Goal: Task Accomplishment & Management: Manage account settings

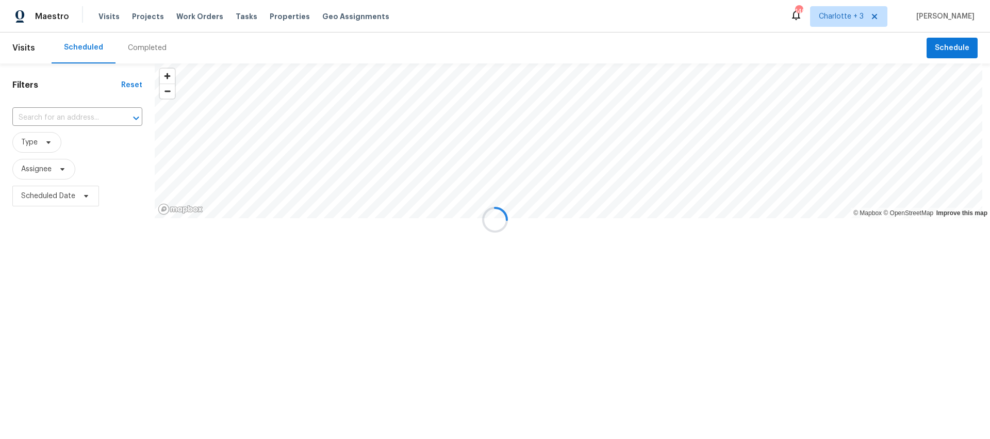
click at [280, 13] on div at bounding box center [495, 219] width 990 height 439
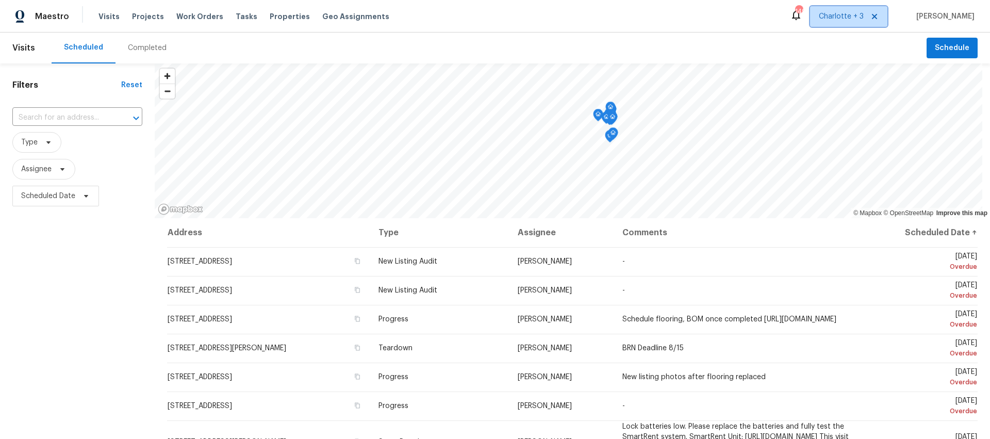
click at [848, 19] on span "Charlotte + 3" at bounding box center [841, 16] width 45 height 10
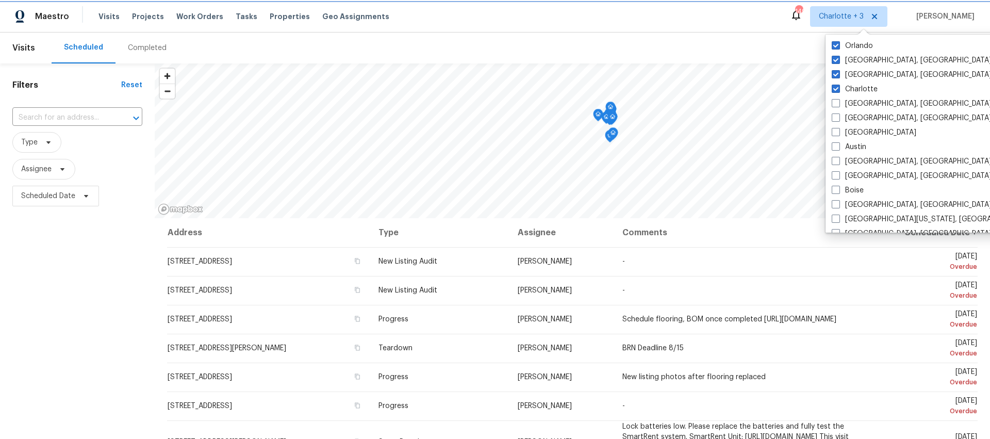
click at [848, 19] on span "Charlotte + 3" at bounding box center [841, 16] width 45 height 10
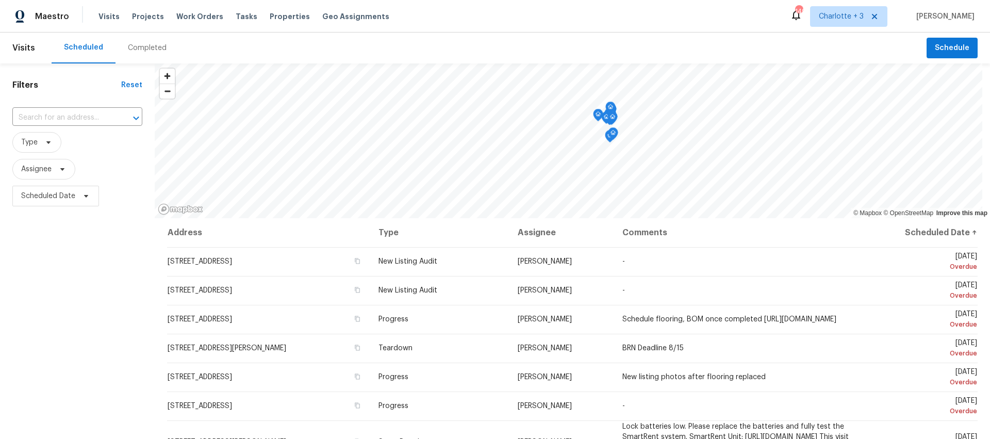
click at [132, 48] on div "Completed" at bounding box center [147, 48] width 39 height 10
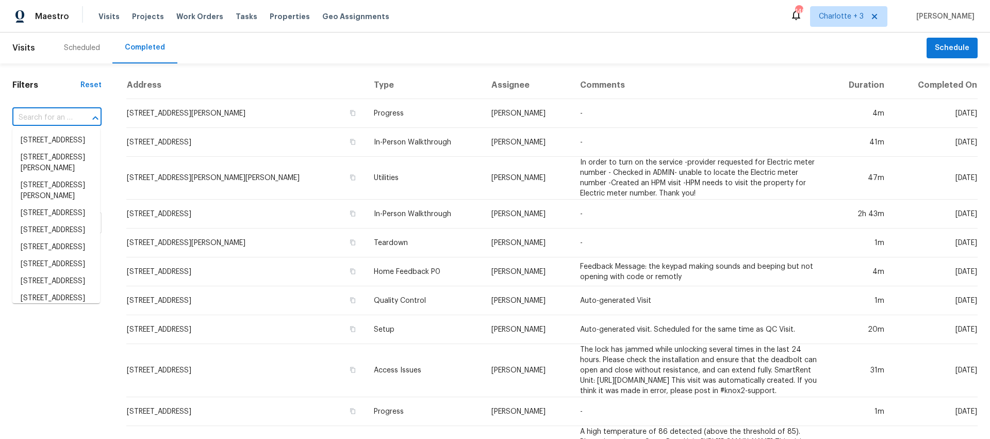
click at [44, 112] on input "text" at bounding box center [42, 118] width 60 height 16
paste input "13 [PERSON_NAME]"
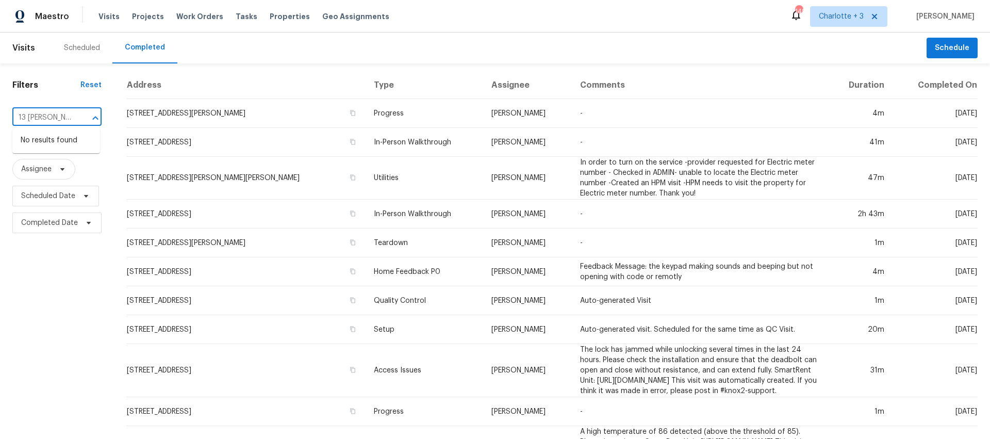
type input "13 [PERSON_NAME]"
click at [845, 10] on span "Charlotte + 3" at bounding box center [848, 16] width 77 height 21
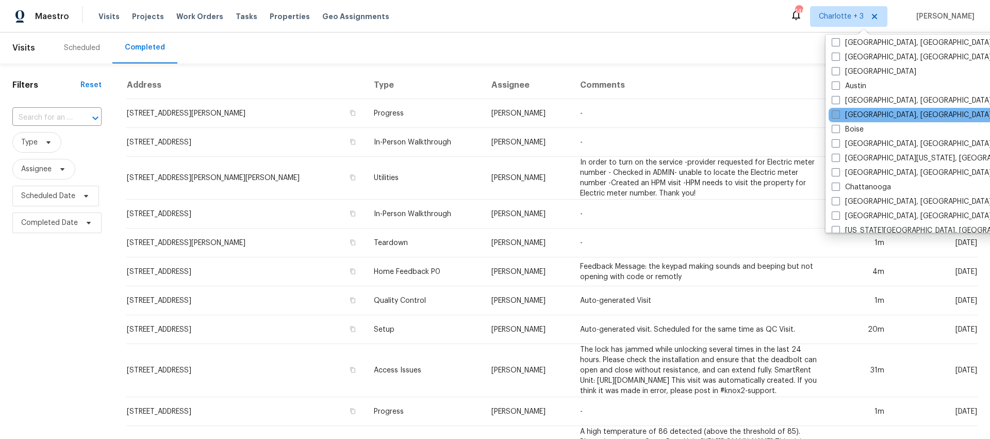
scroll to position [77, 0]
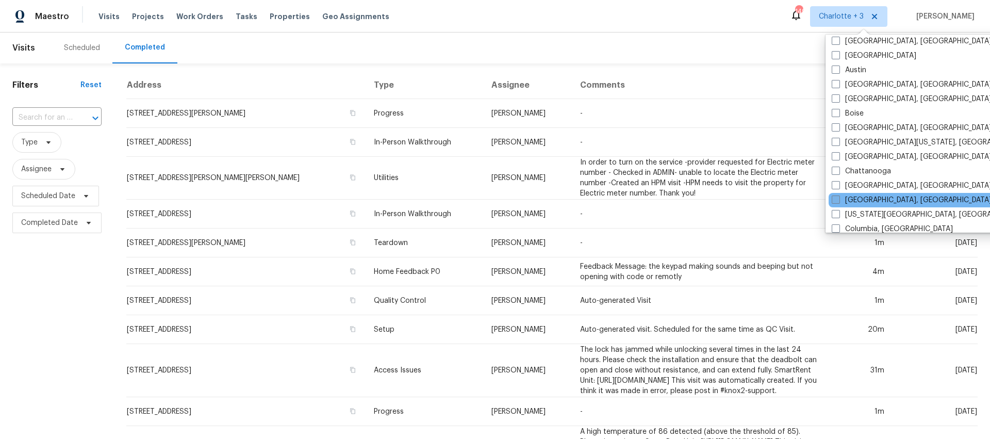
click at [875, 199] on label "[GEOGRAPHIC_DATA], [GEOGRAPHIC_DATA]" at bounding box center [912, 200] width 160 height 10
click at [839, 199] on input "[GEOGRAPHIC_DATA], [GEOGRAPHIC_DATA]" at bounding box center [835, 198] width 7 height 7
checkbox input "true"
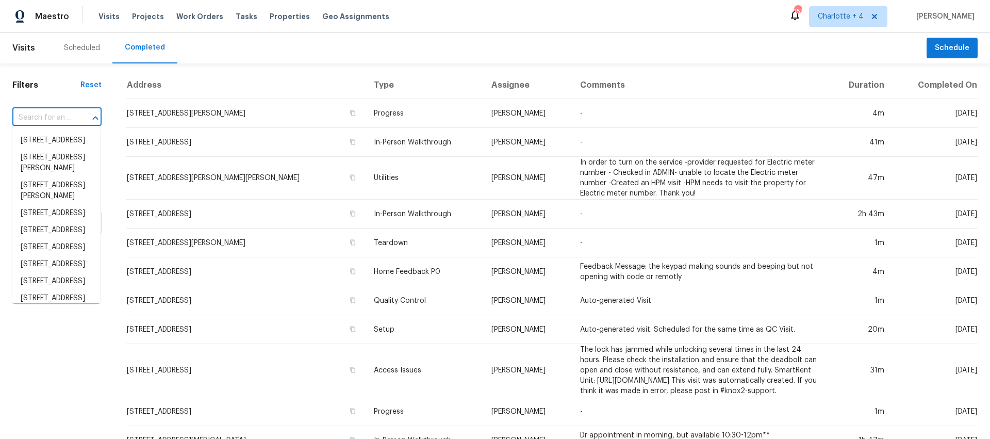
click at [39, 115] on input "text" at bounding box center [42, 118] width 60 height 16
type input "v"
paste input "13 [PERSON_NAME]"
type input "13 [PERSON_NAME]"
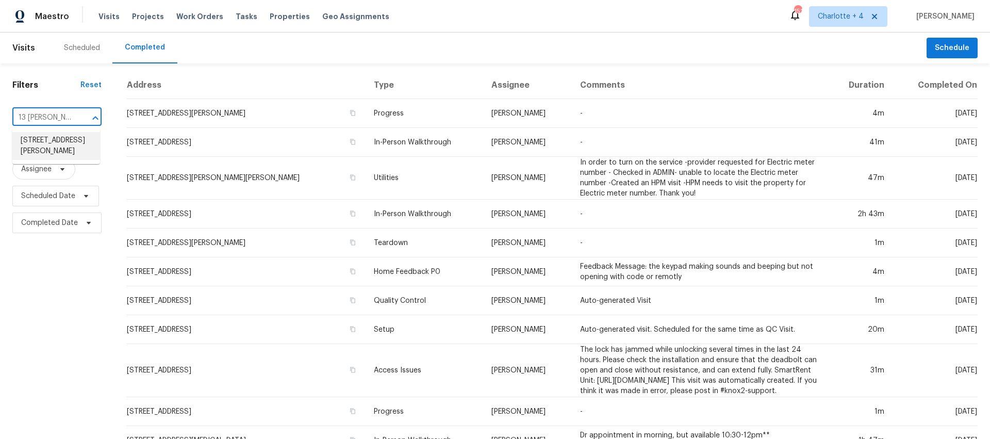
click at [79, 149] on li "[STREET_ADDRESS][PERSON_NAME]" at bounding box center [56, 146] width 88 height 28
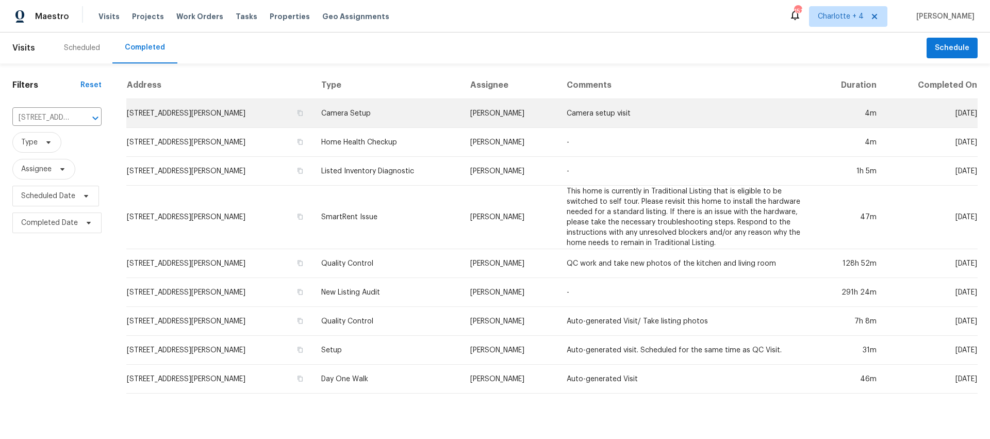
click at [450, 121] on td "Camera Setup" at bounding box center [387, 113] width 149 height 29
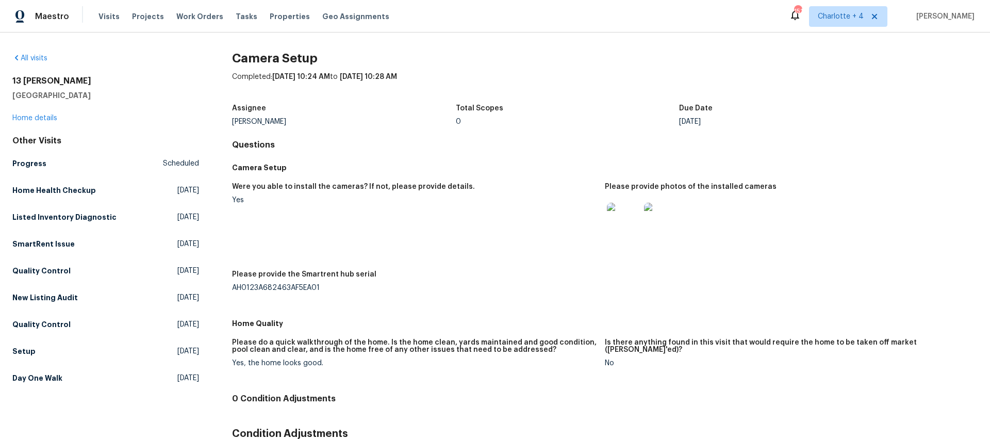
click at [628, 221] on img at bounding box center [623, 219] width 33 height 33
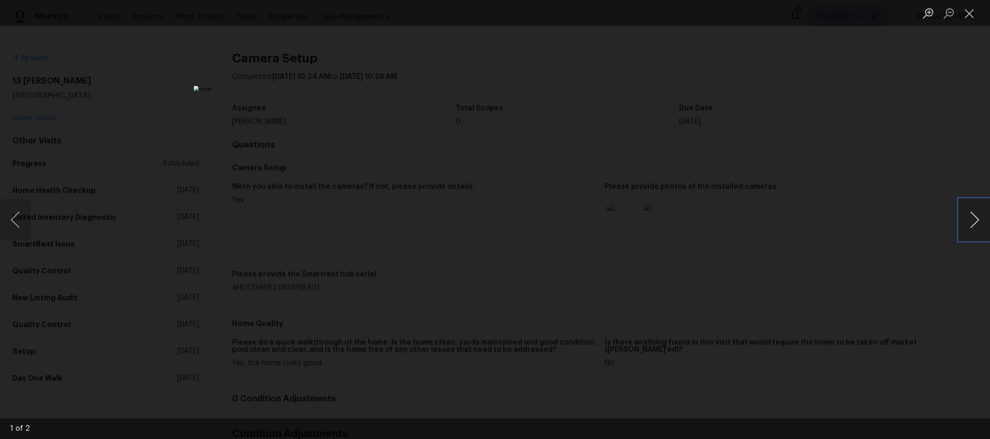
click at [981, 217] on button "Next image" at bounding box center [974, 219] width 31 height 41
click at [776, 176] on div "Lightbox" at bounding box center [495, 219] width 990 height 439
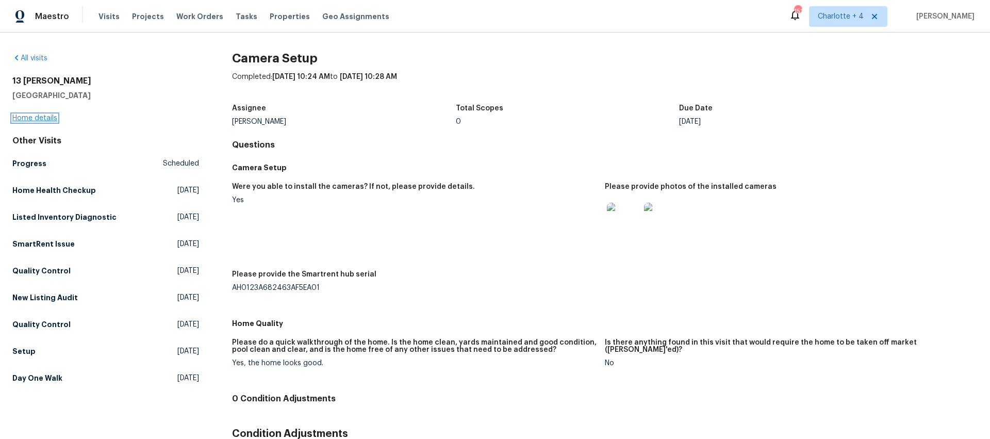
click at [41, 116] on link "Home details" at bounding box center [34, 118] width 45 height 7
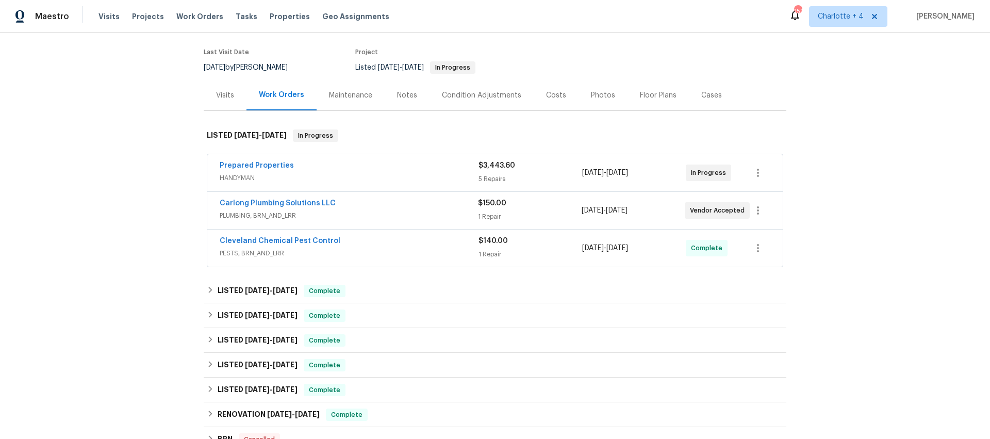
click at [447, 167] on div "Prepared Properties" at bounding box center [349, 166] width 259 height 12
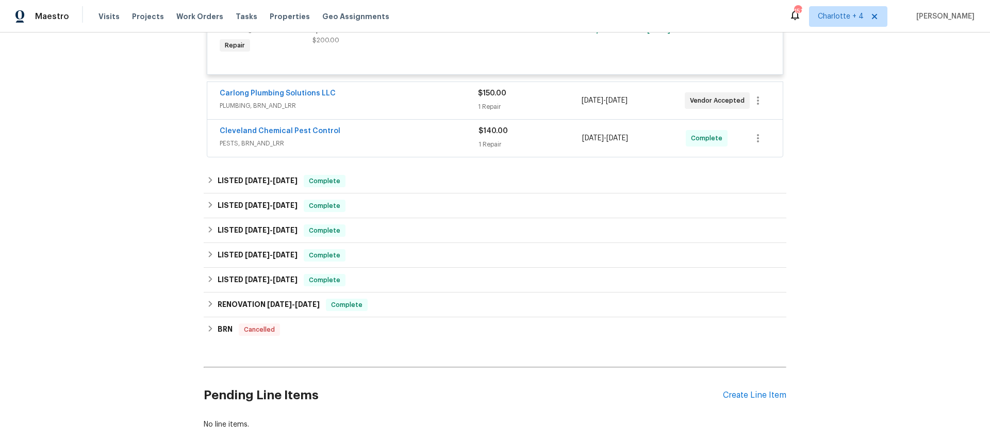
scroll to position [1108, 0]
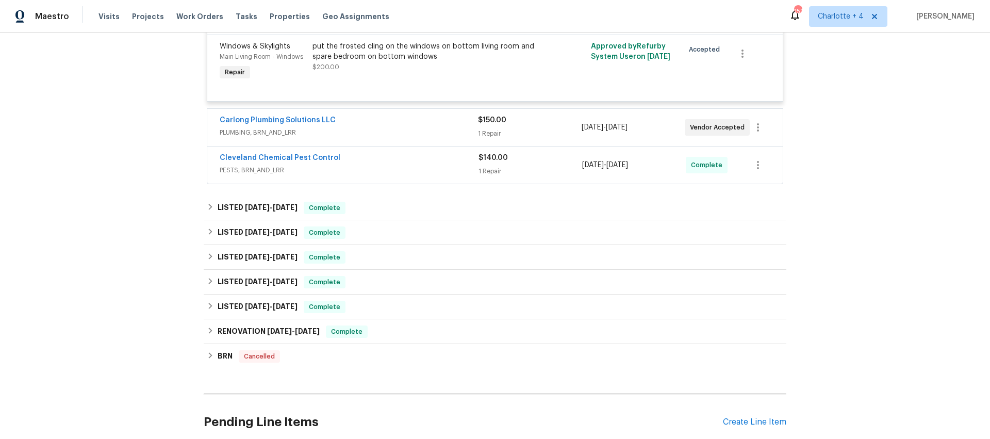
click at [449, 117] on div "Carlong Plumbing Solutions LLC" at bounding box center [349, 121] width 258 height 12
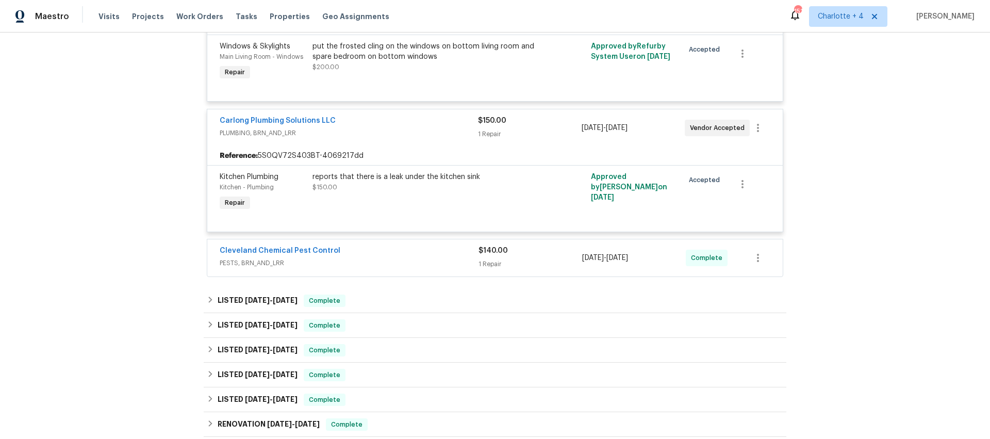
click at [434, 248] on div "Cleveland Chemical Pest Control" at bounding box center [349, 252] width 259 height 12
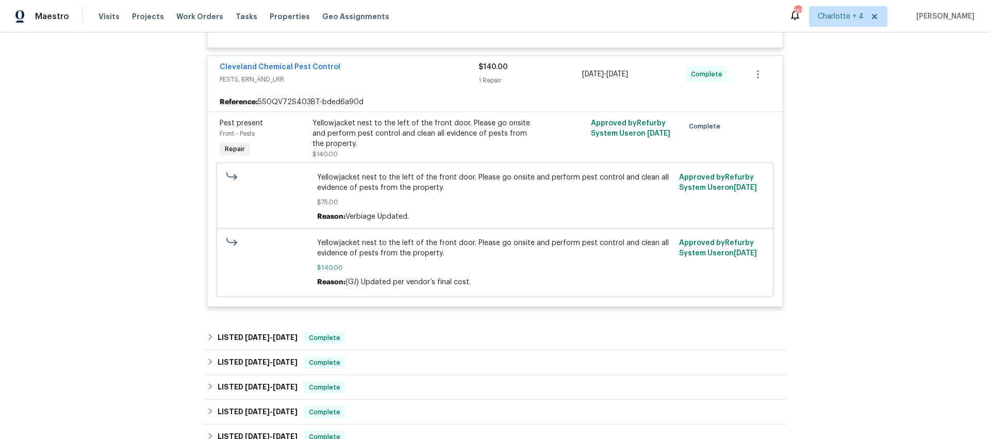
scroll to position [1293, 0]
